Goal: Find specific page/section: Find specific page/section

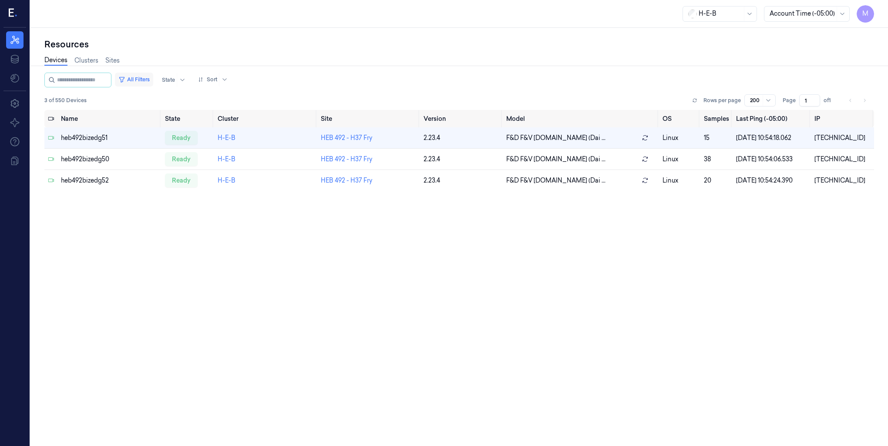
click at [151, 79] on button "All Filters" at bounding box center [134, 80] width 38 height 14
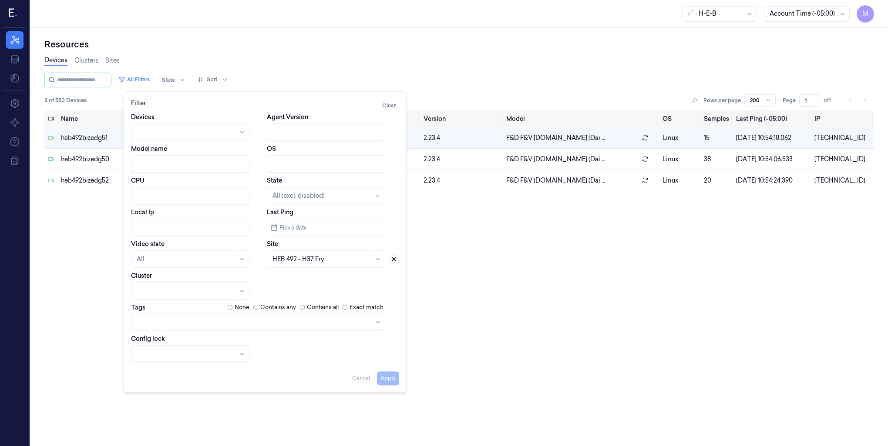
click at [392, 262] on icon at bounding box center [394, 259] width 6 height 6
click at [323, 260] on div at bounding box center [315, 259] width 87 height 9
type input "638"
click at [322, 278] on div "HEB 638 - Woodlands 04" at bounding box center [308, 279] width 73 height 9
click at [399, 382] on button "Apply" at bounding box center [388, 379] width 22 height 14
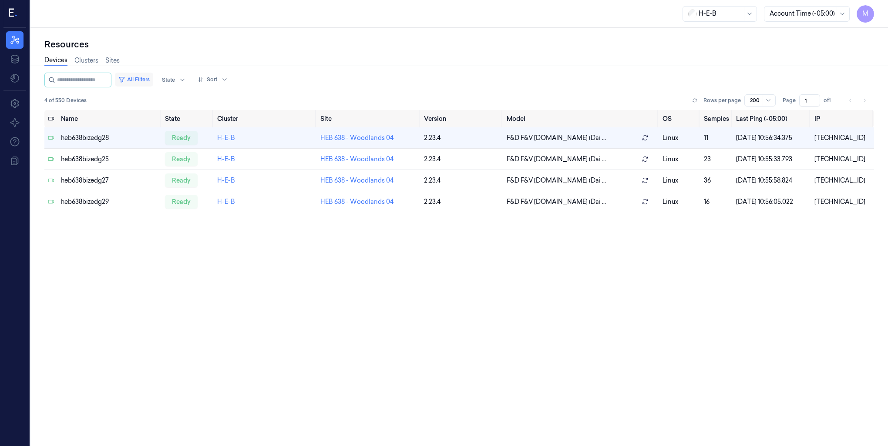
click at [153, 77] on button "All Filters" at bounding box center [134, 80] width 38 height 14
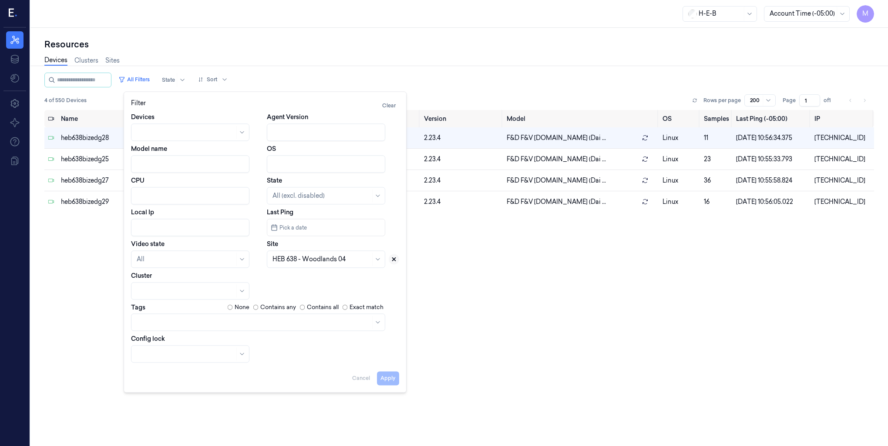
click at [396, 258] on icon at bounding box center [394, 259] width 6 height 6
click at [321, 265] on div at bounding box center [315, 259] width 87 height 12
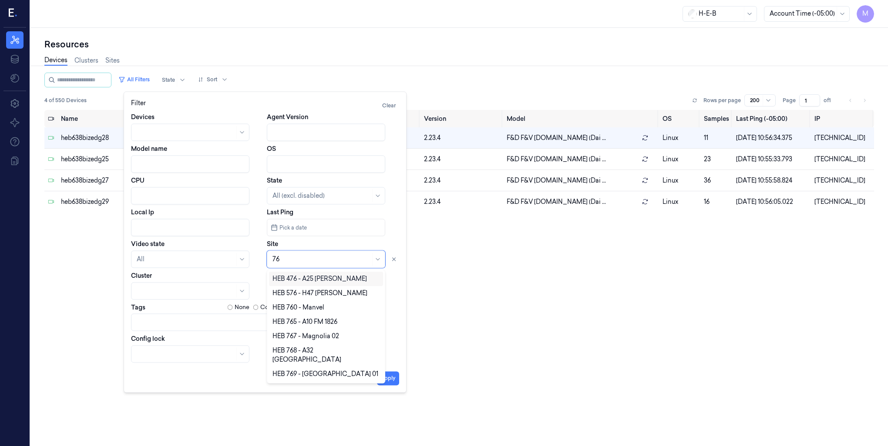
type input "7"
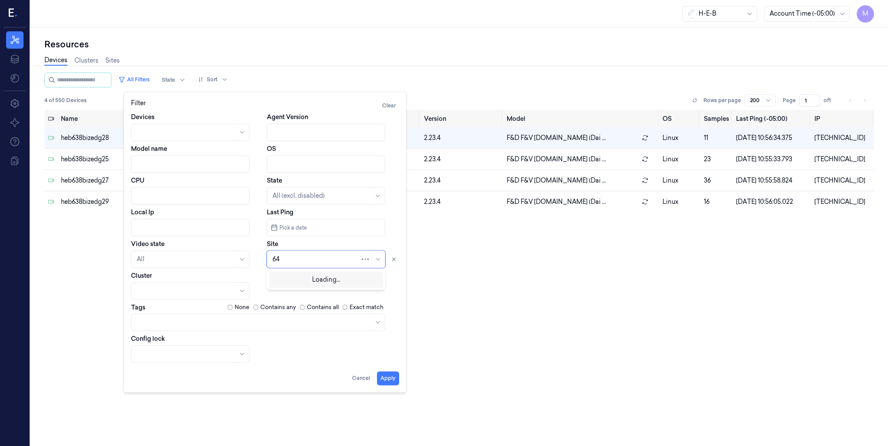
type input "644"
click at [321, 278] on div "HEB 644 - [PERSON_NAME] 01" at bounding box center [316, 279] width 89 height 9
click at [388, 382] on button "Apply" at bounding box center [388, 379] width 22 height 14
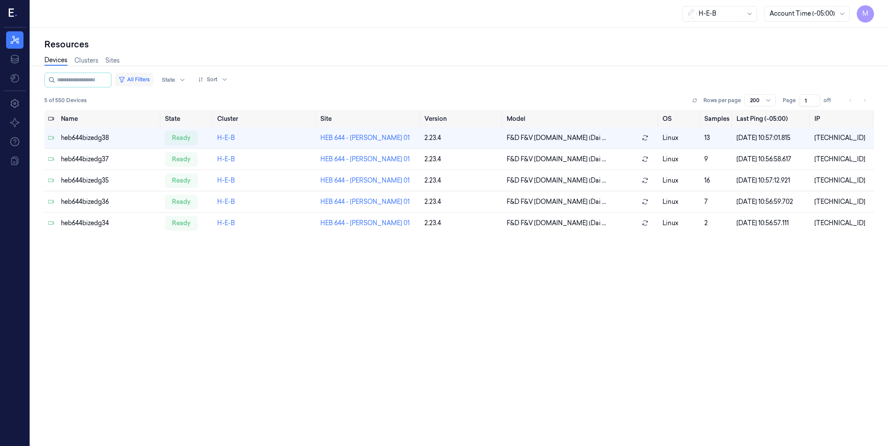
click at [140, 79] on button "All Filters" at bounding box center [134, 80] width 38 height 14
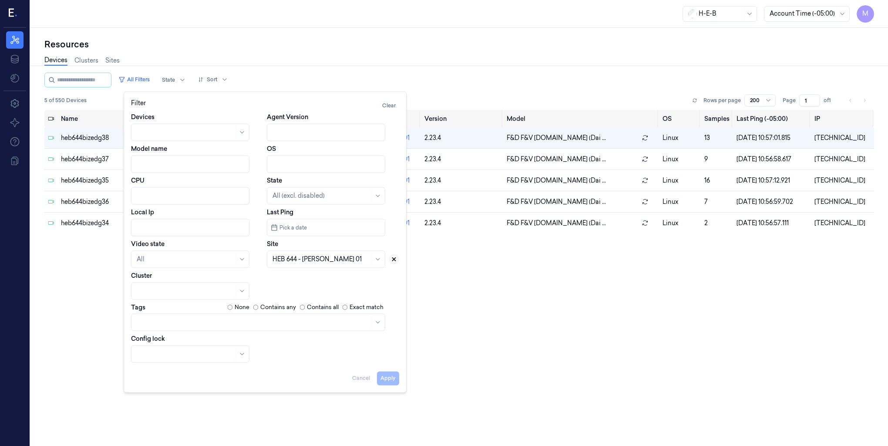
click at [393, 260] on icon at bounding box center [393, 259] width 3 height 3
click at [335, 260] on div at bounding box center [315, 259] width 87 height 9
type input "657"
click at [331, 280] on div "HEB 657 - H60 [PERSON_NAME]" at bounding box center [319, 279] width 95 height 9
click at [390, 382] on button "Apply" at bounding box center [388, 379] width 22 height 14
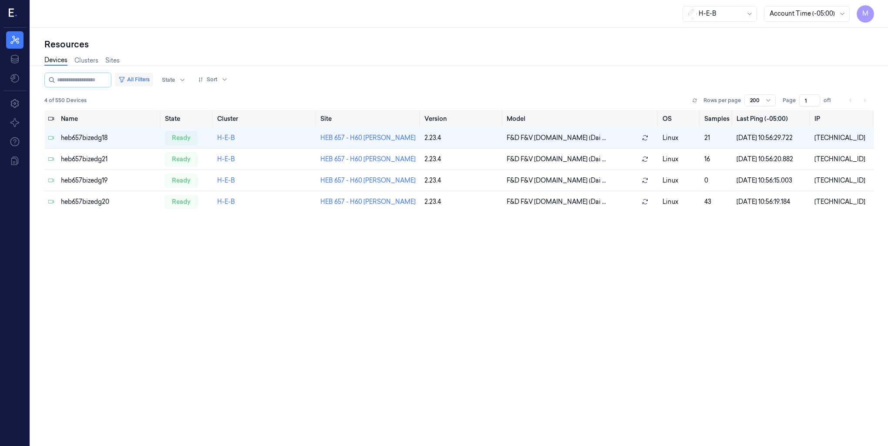
click at [148, 81] on button "All Filters" at bounding box center [134, 80] width 38 height 14
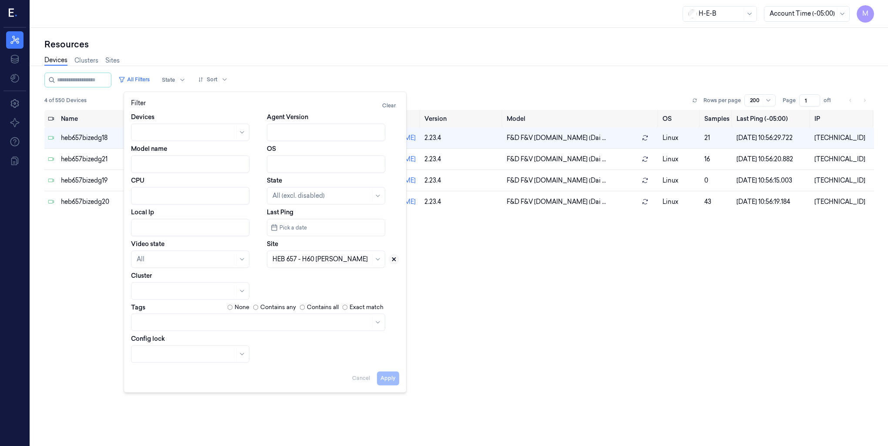
click at [393, 262] on icon at bounding box center [394, 259] width 6 height 6
click at [310, 258] on div at bounding box center [321, 259] width 98 height 9
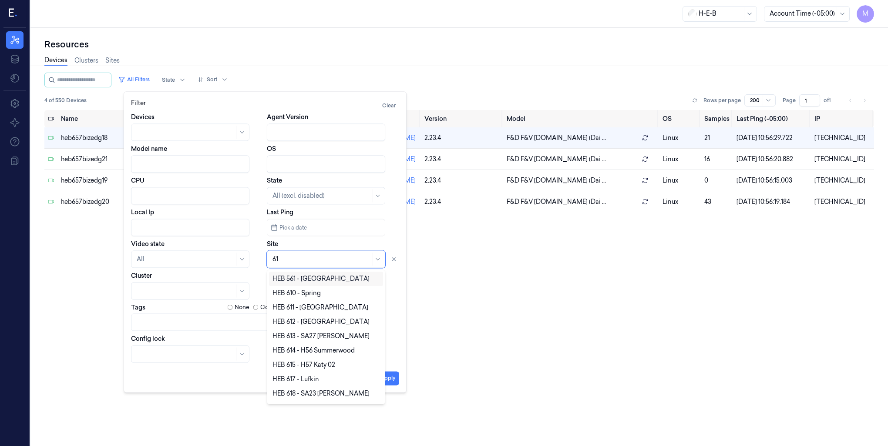
type input "619"
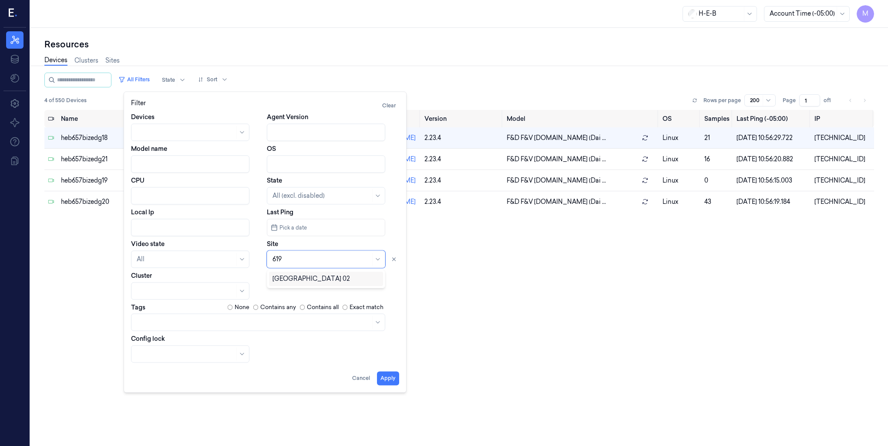
click at [309, 281] on div "[GEOGRAPHIC_DATA] 02" at bounding box center [310, 279] width 77 height 9
click at [389, 385] on button "Apply" at bounding box center [388, 379] width 22 height 14
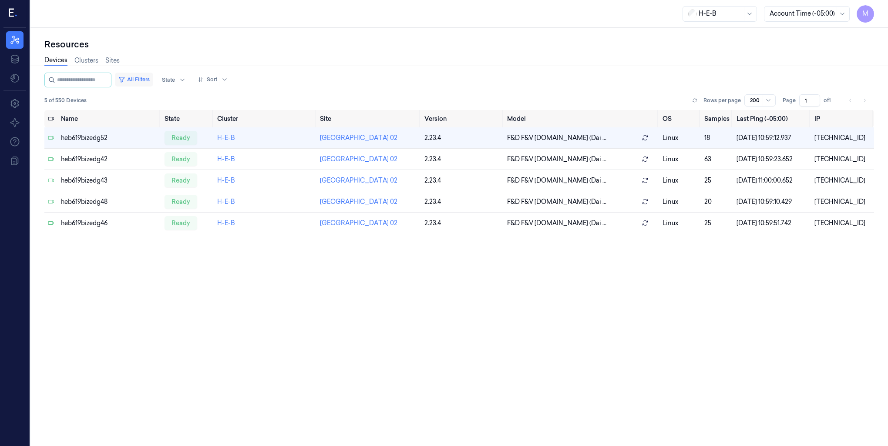
click at [147, 78] on button "All Filters" at bounding box center [134, 80] width 38 height 14
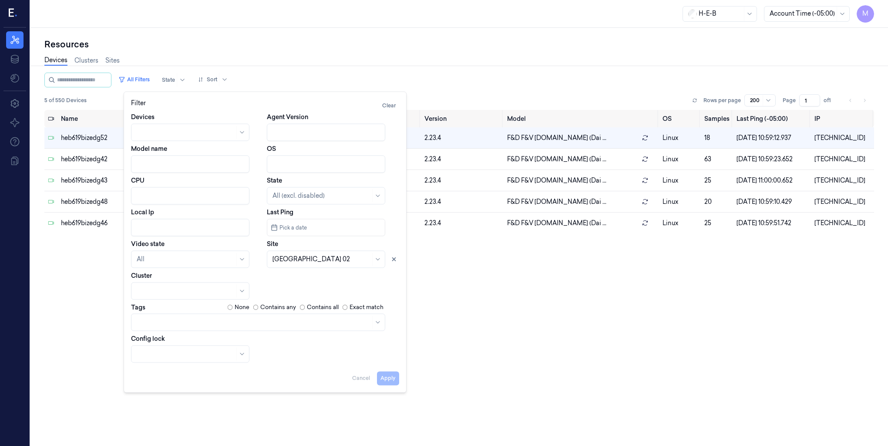
drag, startPoint x: 394, startPoint y: 261, endPoint x: 386, endPoint y: 263, distance: 7.7
click at [393, 261] on icon at bounding box center [394, 259] width 6 height 6
click at [323, 260] on div at bounding box center [315, 259] width 87 height 9
type input "617"
click at [316, 285] on div "HEB 617 - Lufkin" at bounding box center [326, 279] width 114 height 14
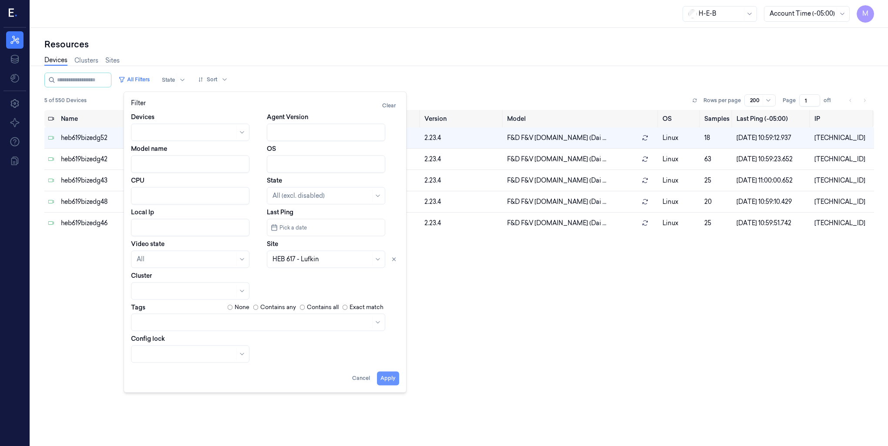
click at [390, 377] on button "Apply" at bounding box center [388, 379] width 22 height 14
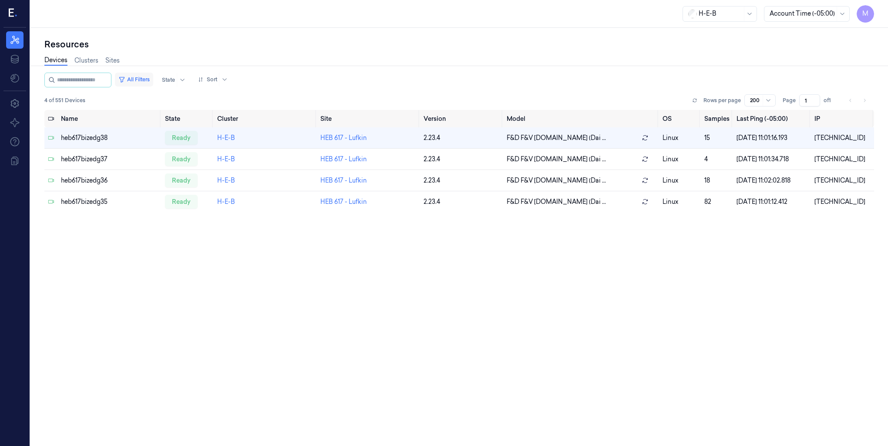
click at [153, 83] on button "All Filters" at bounding box center [134, 80] width 38 height 14
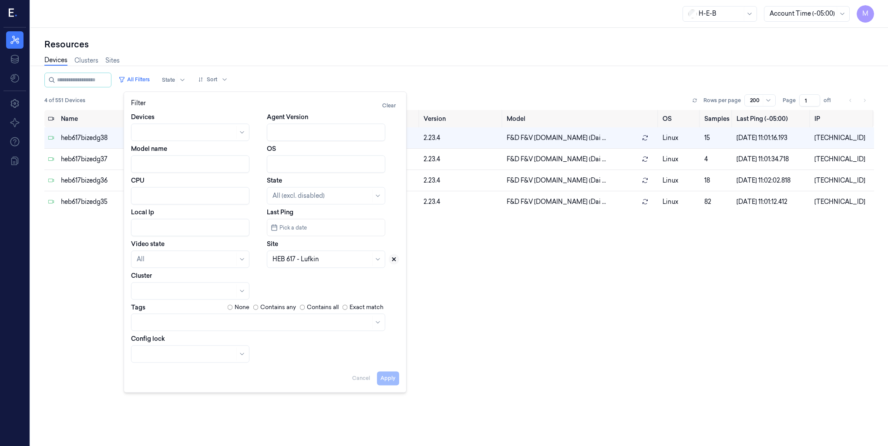
click at [395, 260] on icon at bounding box center [394, 259] width 6 height 6
click at [315, 261] on div at bounding box center [321, 259] width 98 height 9
type input "595"
click at [315, 282] on div "HEB 595 - Conroe 01" at bounding box center [301, 279] width 59 height 9
click at [392, 380] on button "Apply" at bounding box center [388, 379] width 22 height 14
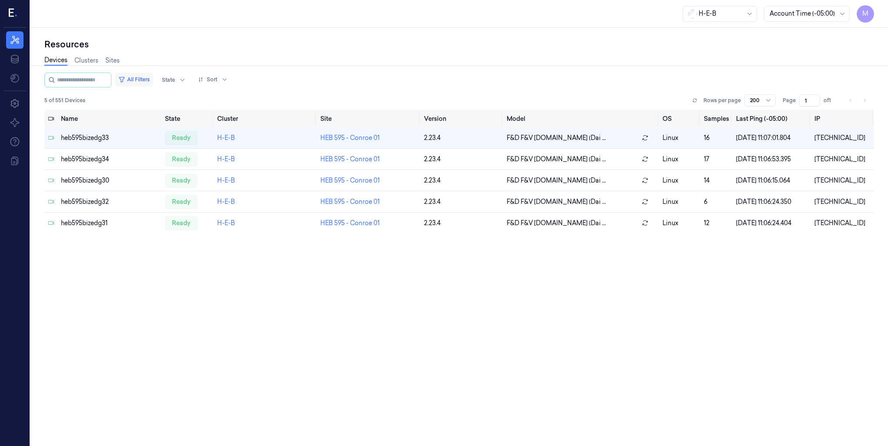
click at [151, 80] on button "All Filters" at bounding box center [134, 80] width 38 height 14
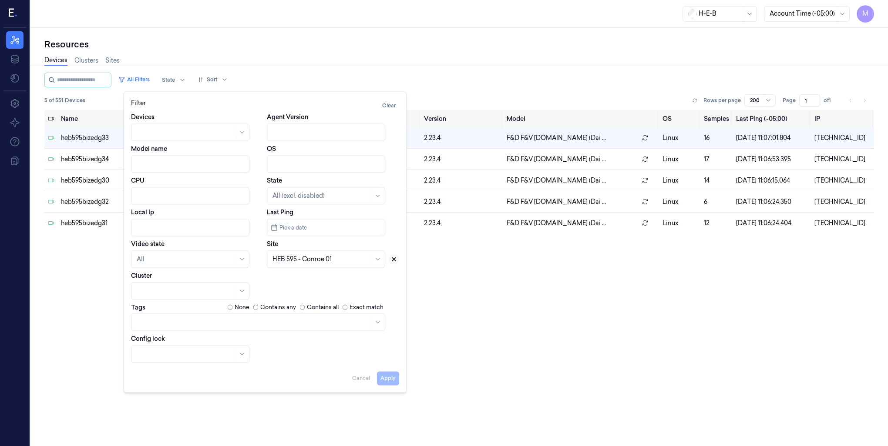
click at [392, 258] on icon at bounding box center [394, 259] width 6 height 6
click at [327, 258] on div at bounding box center [321, 259] width 98 height 9
type input "576"
click at [322, 282] on div "HEB 576 - H47 [PERSON_NAME]" at bounding box center [319, 279] width 95 height 9
click at [389, 382] on button "Apply" at bounding box center [388, 379] width 22 height 14
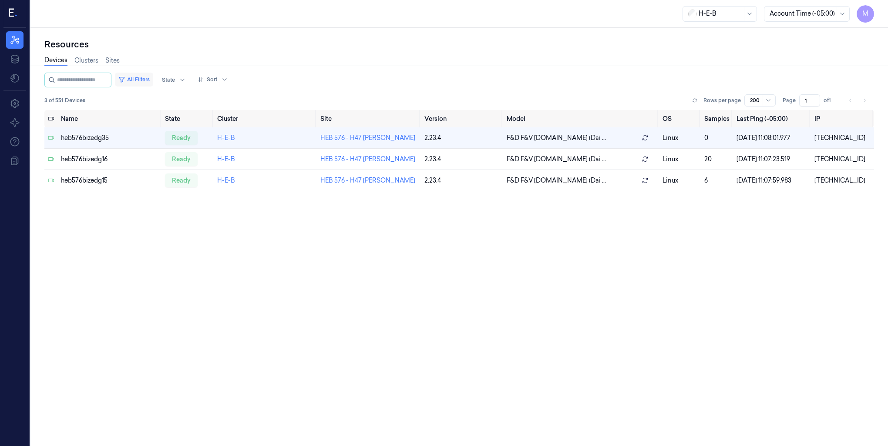
click at [150, 79] on button "All Filters" at bounding box center [134, 80] width 38 height 14
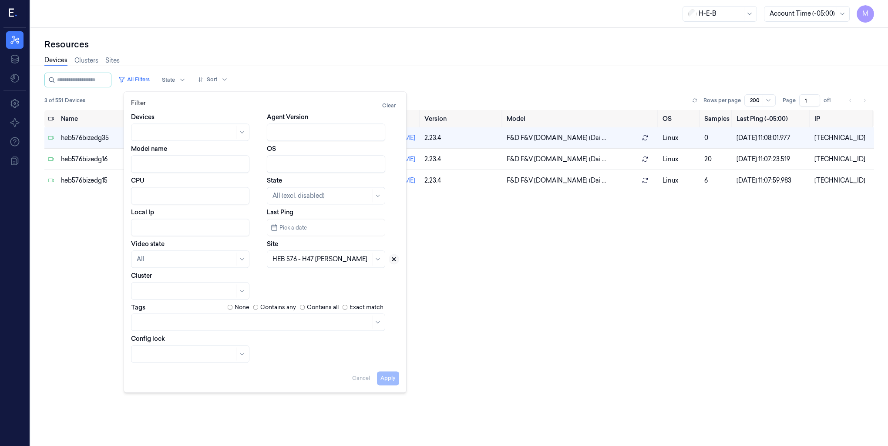
click at [394, 259] on icon at bounding box center [393, 259] width 3 height 3
click at [295, 258] on div at bounding box center [321, 259] width 98 height 9
type input "595"
click at [332, 282] on div "HEB 595 - Conroe 01" at bounding box center [325, 279] width 107 height 9
click at [385, 377] on button "Apply" at bounding box center [388, 379] width 22 height 14
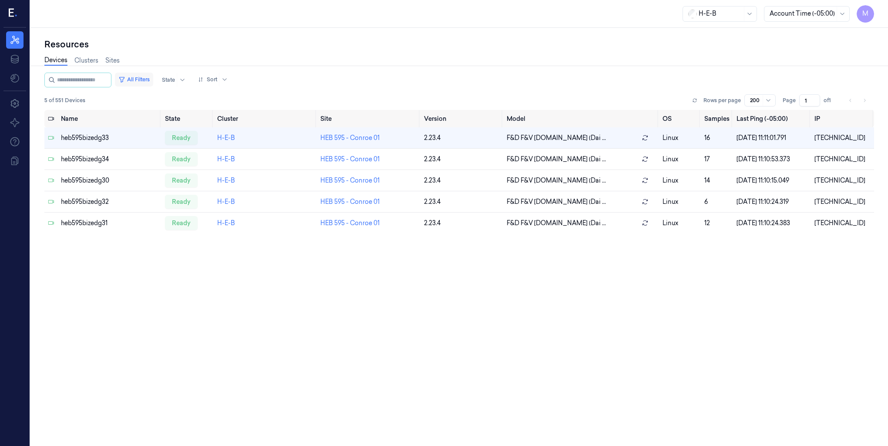
click at [144, 79] on button "All Filters" at bounding box center [134, 80] width 38 height 14
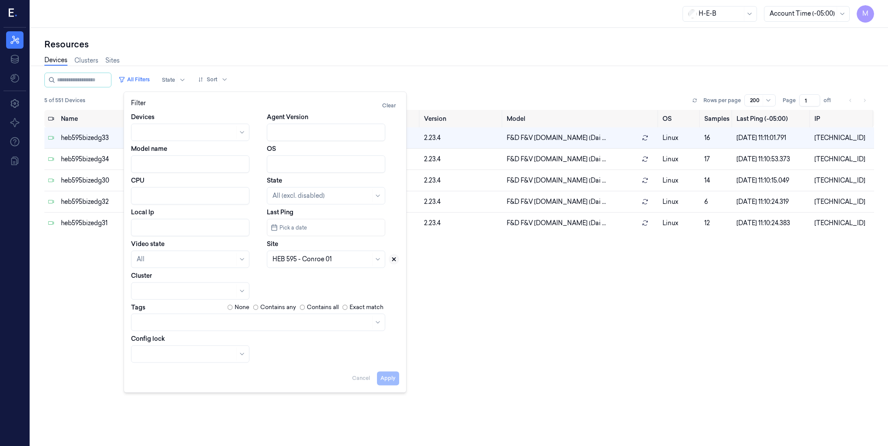
click at [395, 260] on icon at bounding box center [394, 259] width 6 height 6
click at [330, 265] on div at bounding box center [321, 259] width 98 height 12
type input "797"
click at [326, 279] on div "HEB 797 - H69 [GEOGRAPHIC_DATA]" at bounding box center [325, 284] width 107 height 18
click at [393, 382] on button "Apply" at bounding box center [388, 379] width 22 height 14
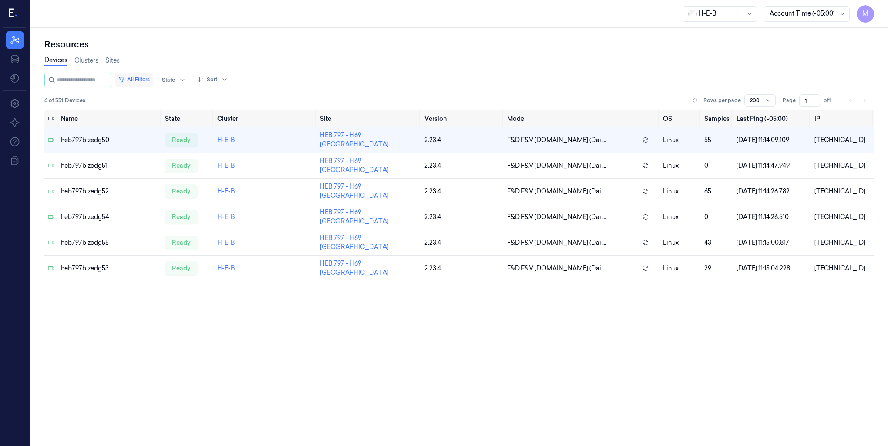
click at [142, 75] on button "All Filters" at bounding box center [134, 80] width 38 height 14
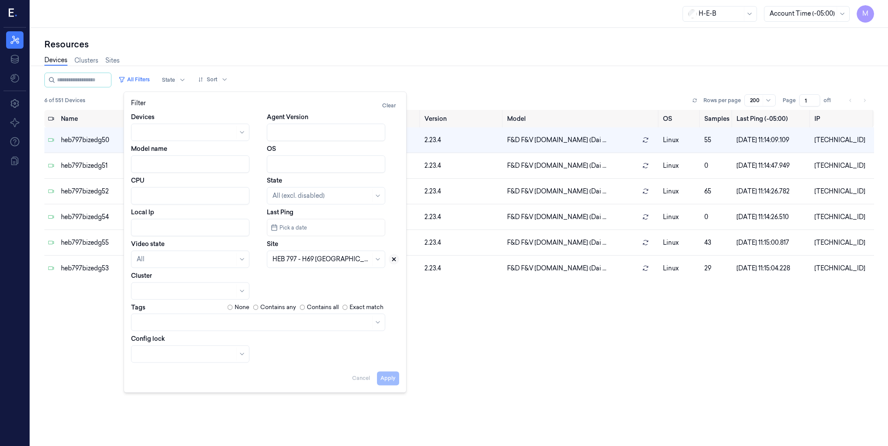
click at [395, 263] on button at bounding box center [394, 259] width 10 height 10
click at [333, 259] on div at bounding box center [315, 259] width 87 height 9
type input "724"
click at [305, 277] on div "HEB 724 - Aliana" at bounding box center [296, 279] width 48 height 9
click at [387, 379] on button "Apply" at bounding box center [388, 379] width 22 height 14
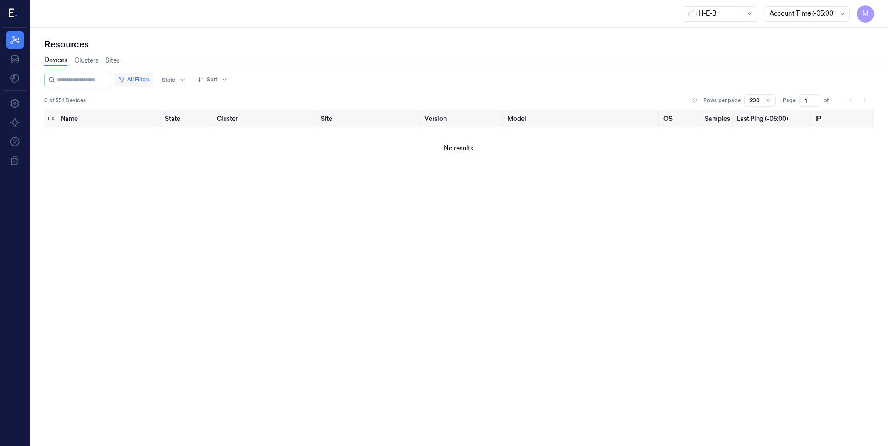
click at [138, 77] on button "All Filters" at bounding box center [134, 80] width 38 height 14
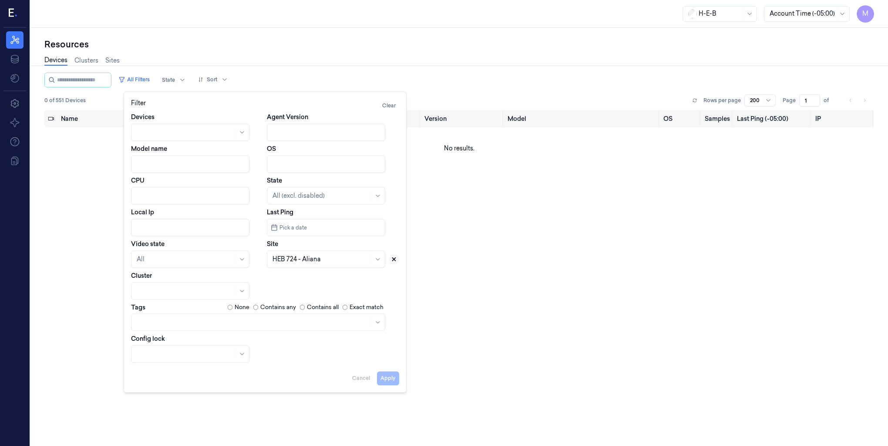
click at [396, 260] on icon at bounding box center [394, 259] width 6 height 6
click at [310, 263] on div at bounding box center [315, 259] width 87 height 9
type input "202"
